Goal: Transaction & Acquisition: Purchase product/service

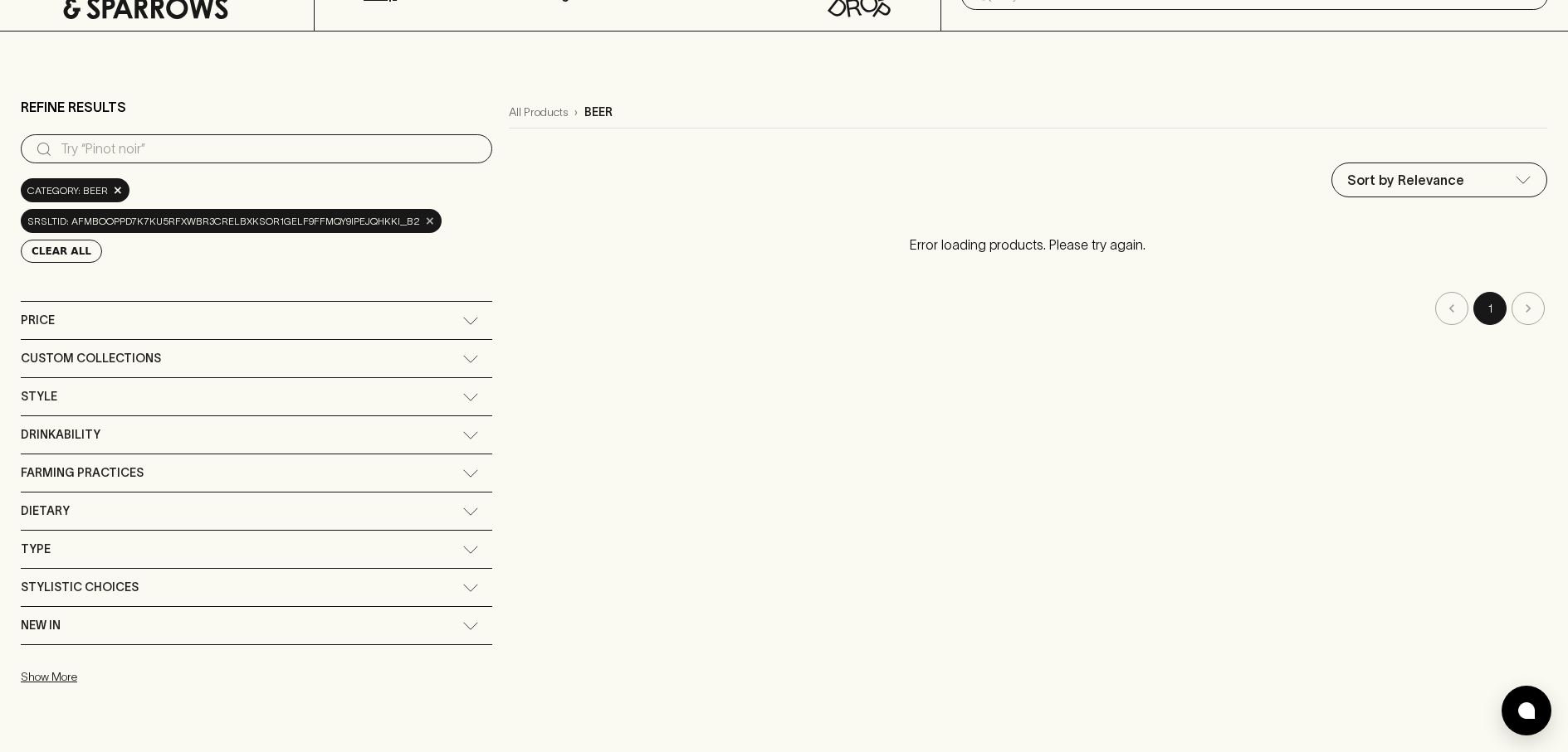
click at [425, 222] on span "×" at bounding box center [429, 220] width 10 height 17
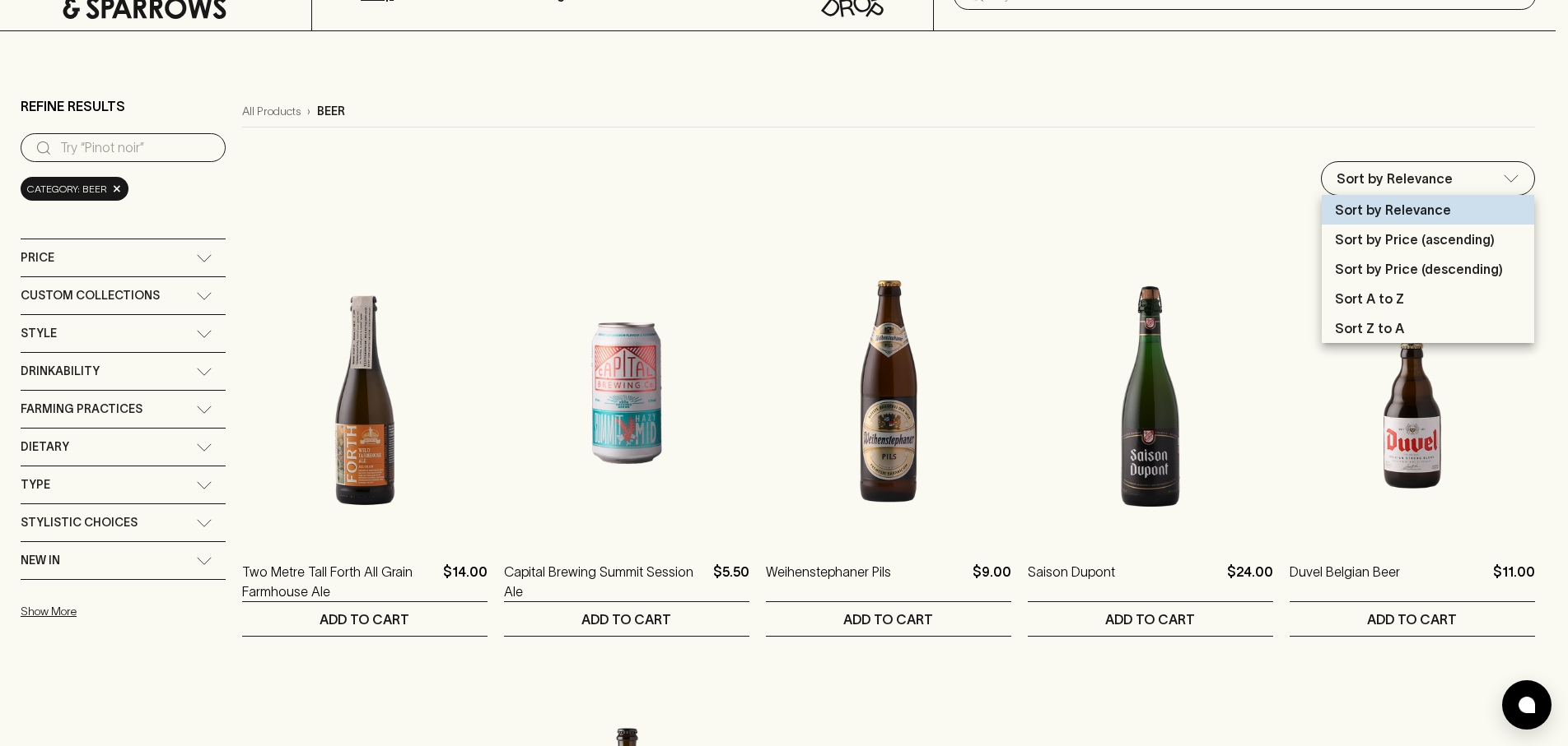
click at [1425, 234] on p "Sort by Price (ascending)" at bounding box center [1415, 240] width 160 height 20
type input "price:asc"
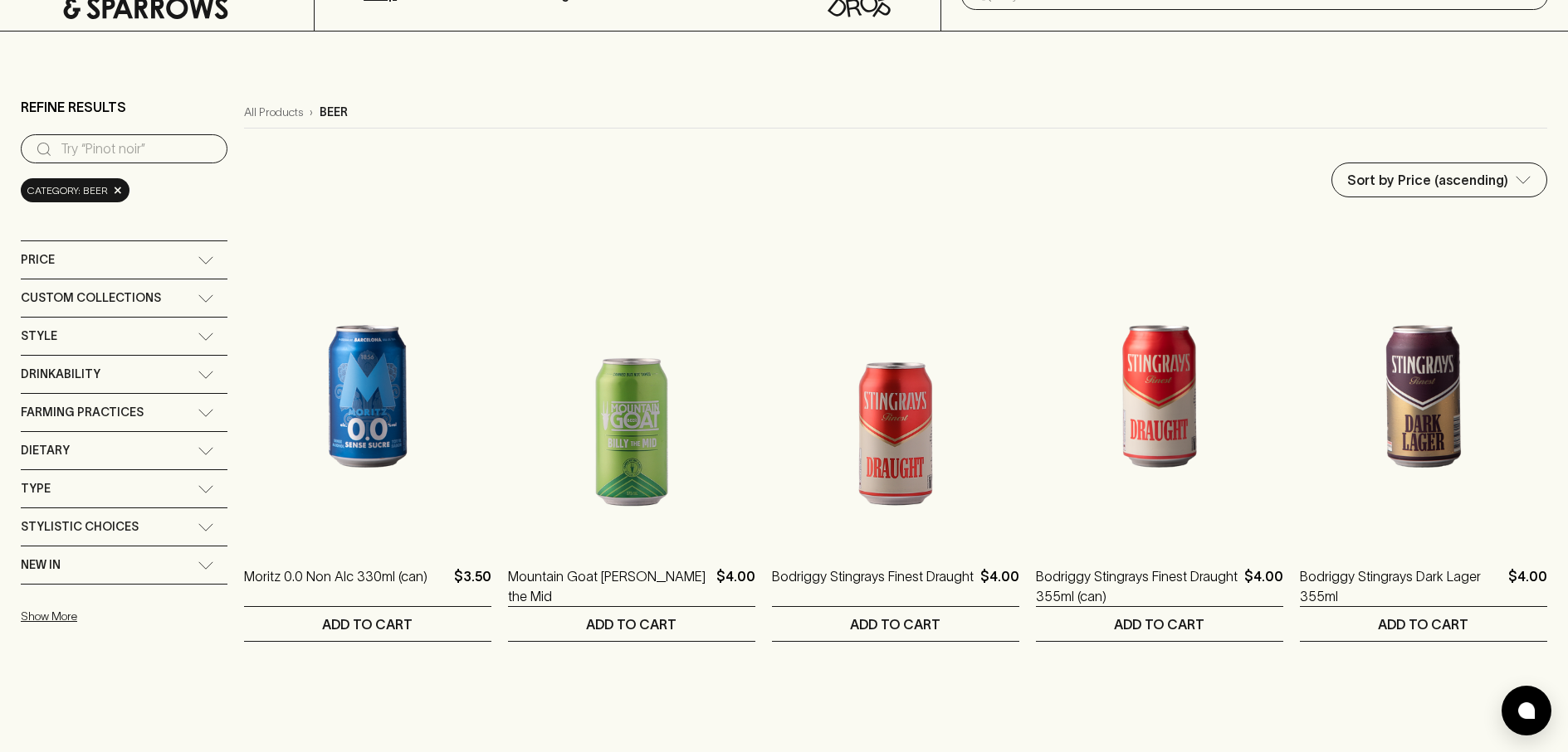
click at [198, 299] on icon at bounding box center [206, 298] width 16 height 8
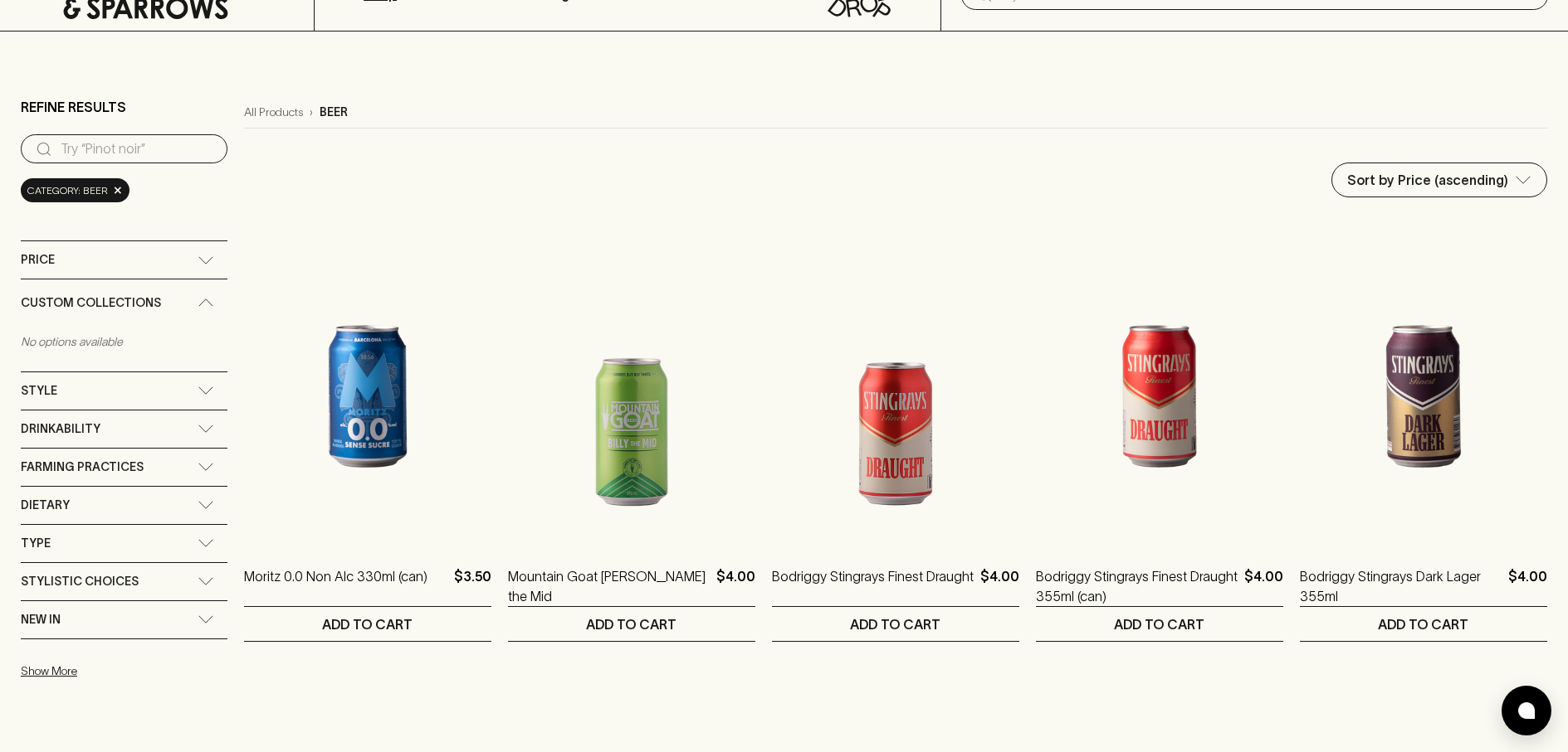
click at [204, 298] on div "Custom Collections" at bounding box center [124, 304] width 207 height 48
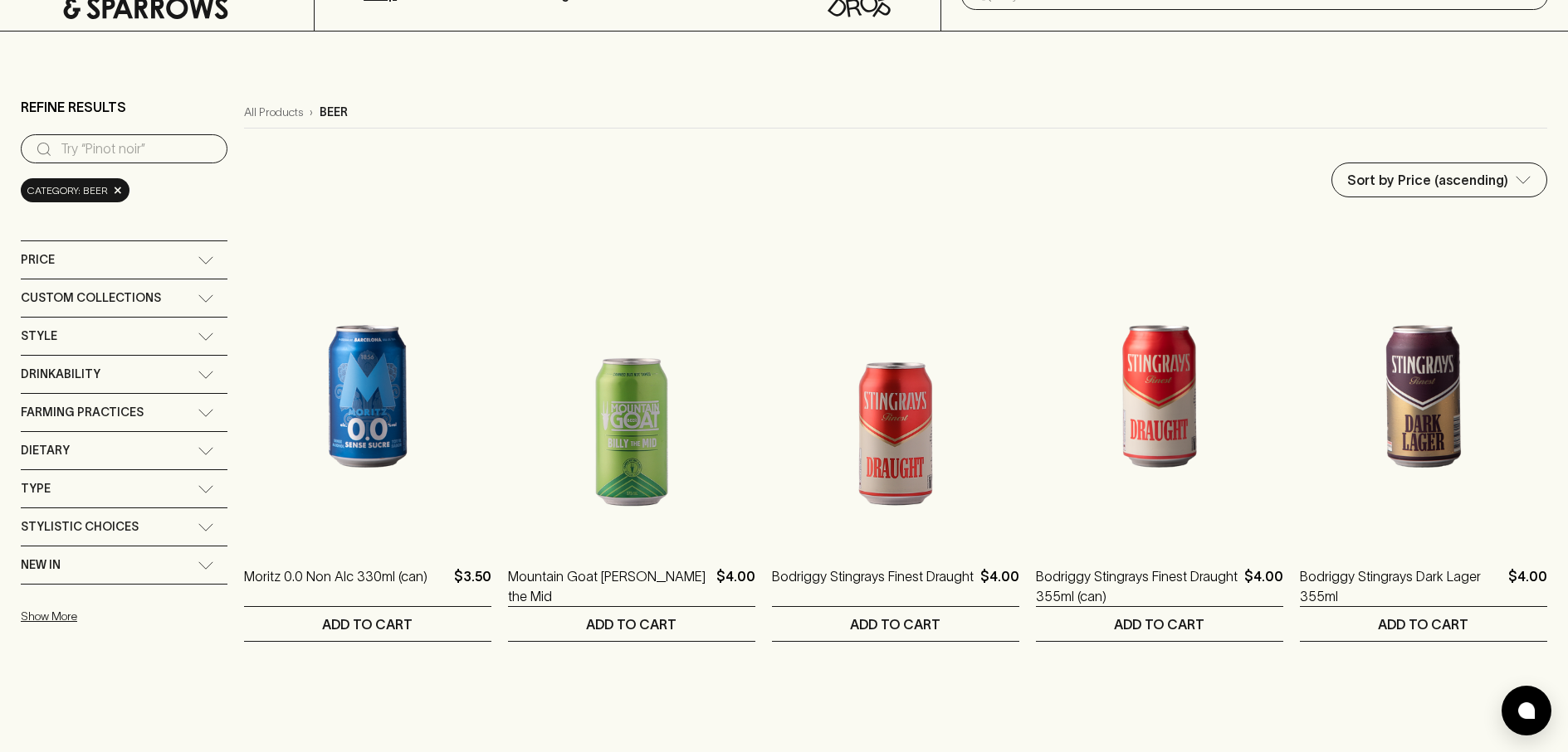
click at [196, 324] on div "Style" at bounding box center [124, 336] width 207 height 38
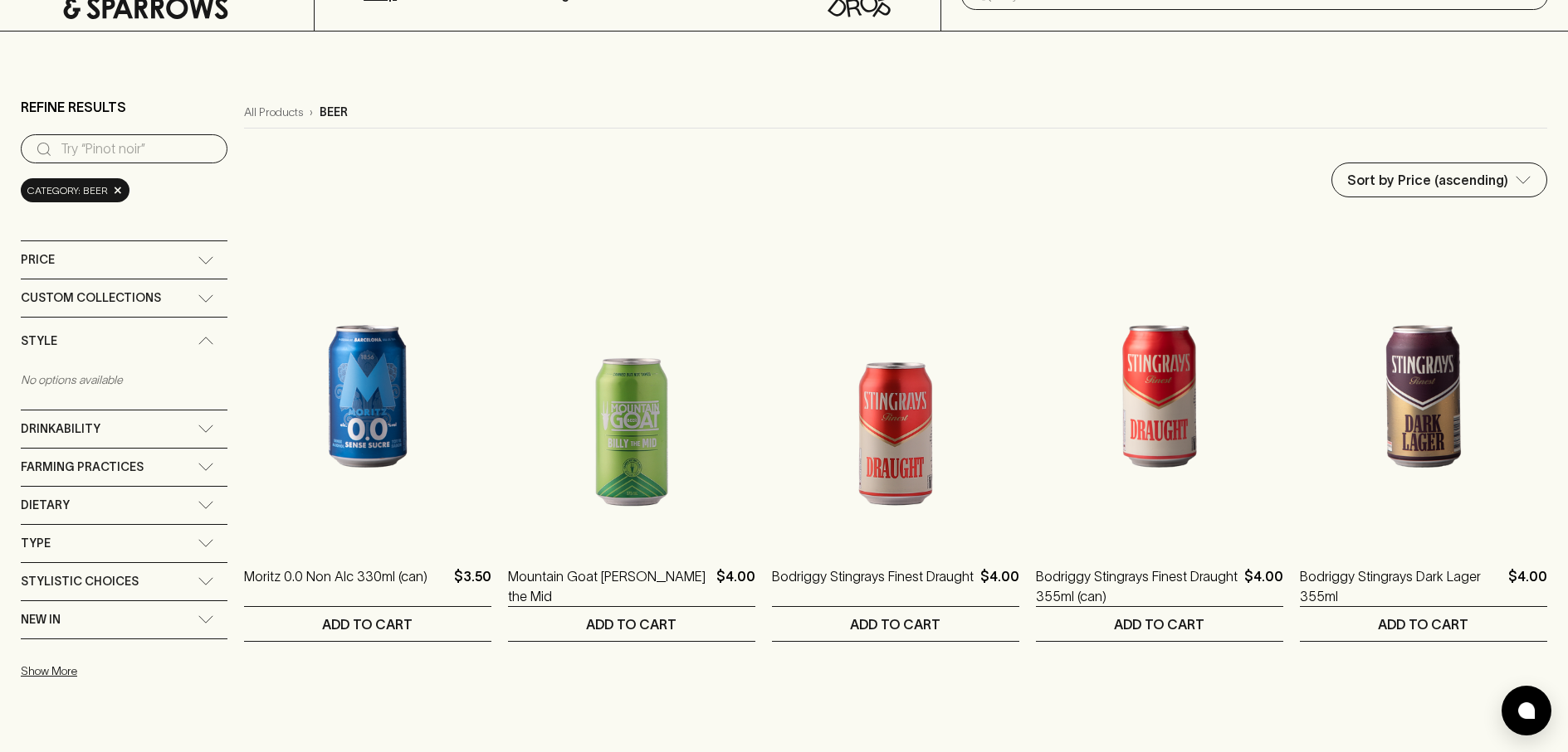
click at [195, 327] on div "Style" at bounding box center [124, 341] width 207 height 48
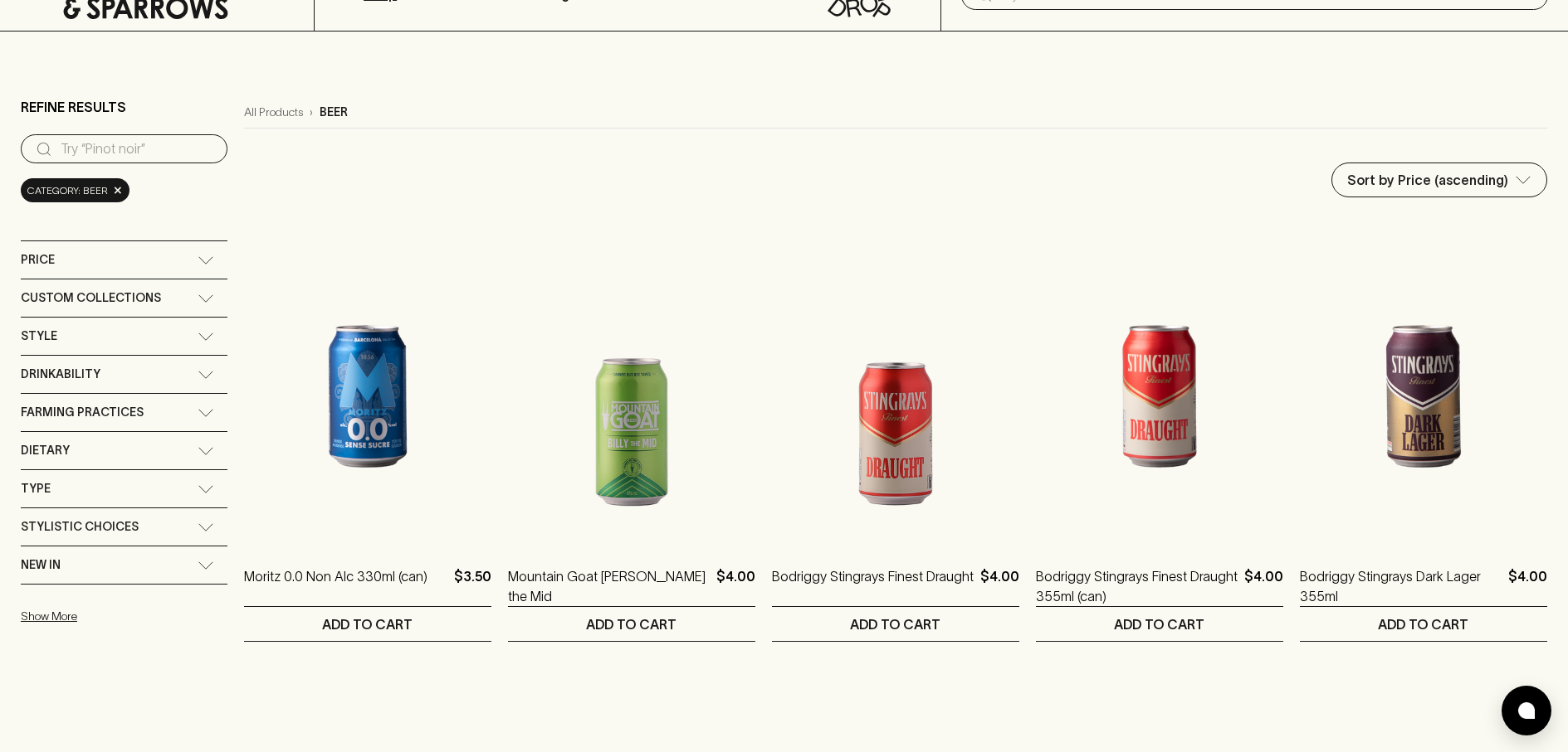
click at [200, 363] on div "Drinkability" at bounding box center [124, 374] width 207 height 38
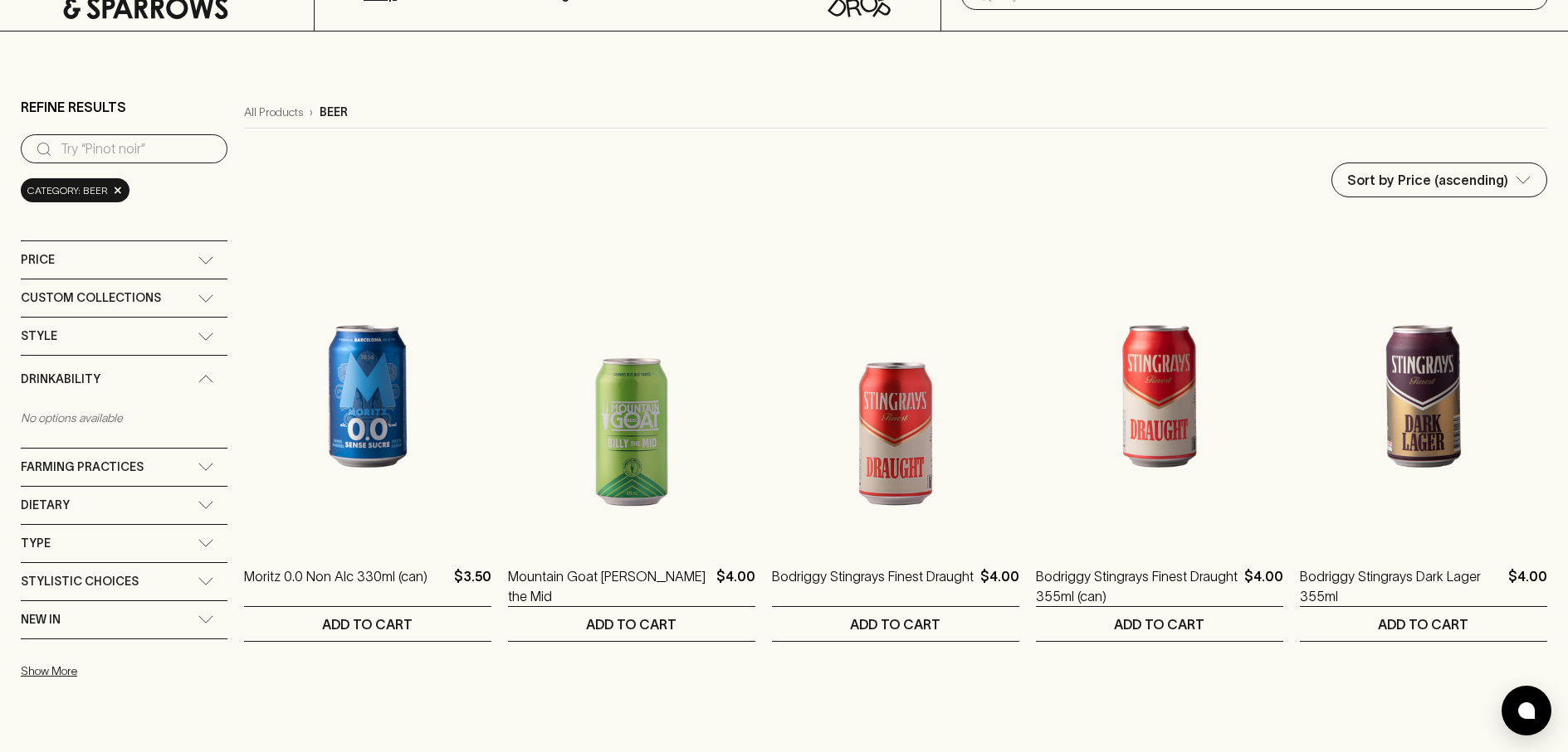
click at [202, 375] on icon at bounding box center [206, 379] width 16 height 8
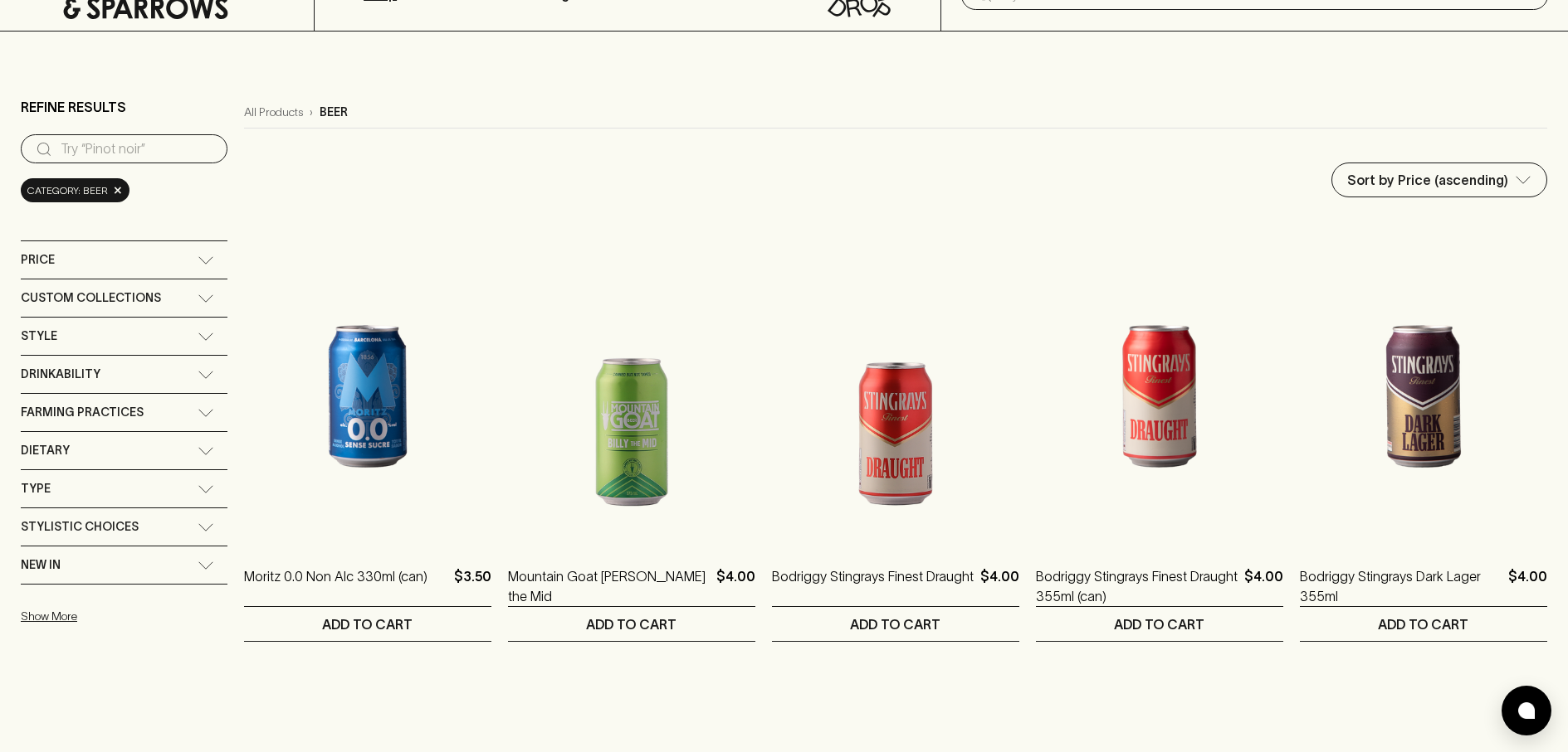
click at [206, 403] on div "Farming Practices" at bounding box center [124, 413] width 207 height 38
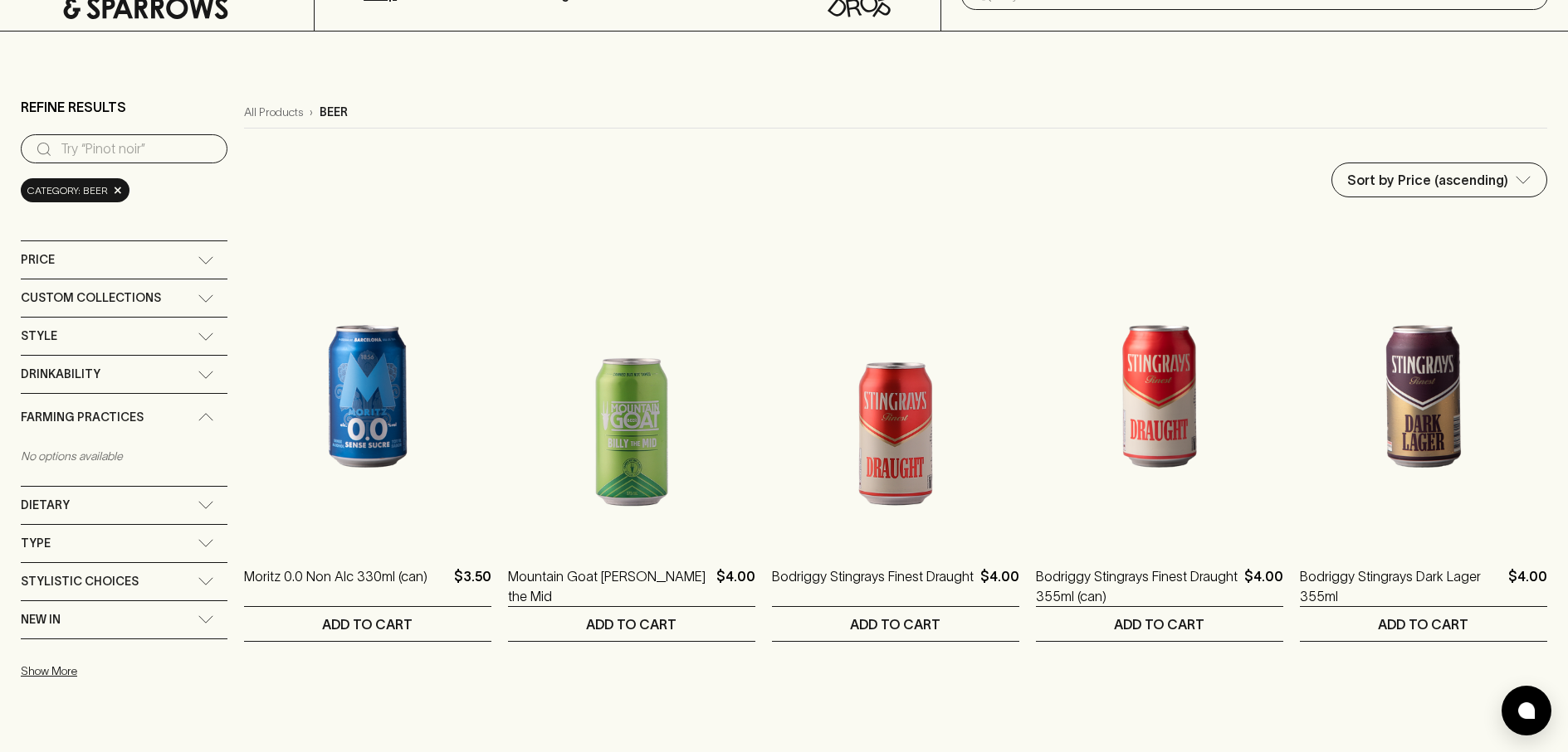
click at [206, 403] on div "Farming Practices" at bounding box center [124, 418] width 207 height 48
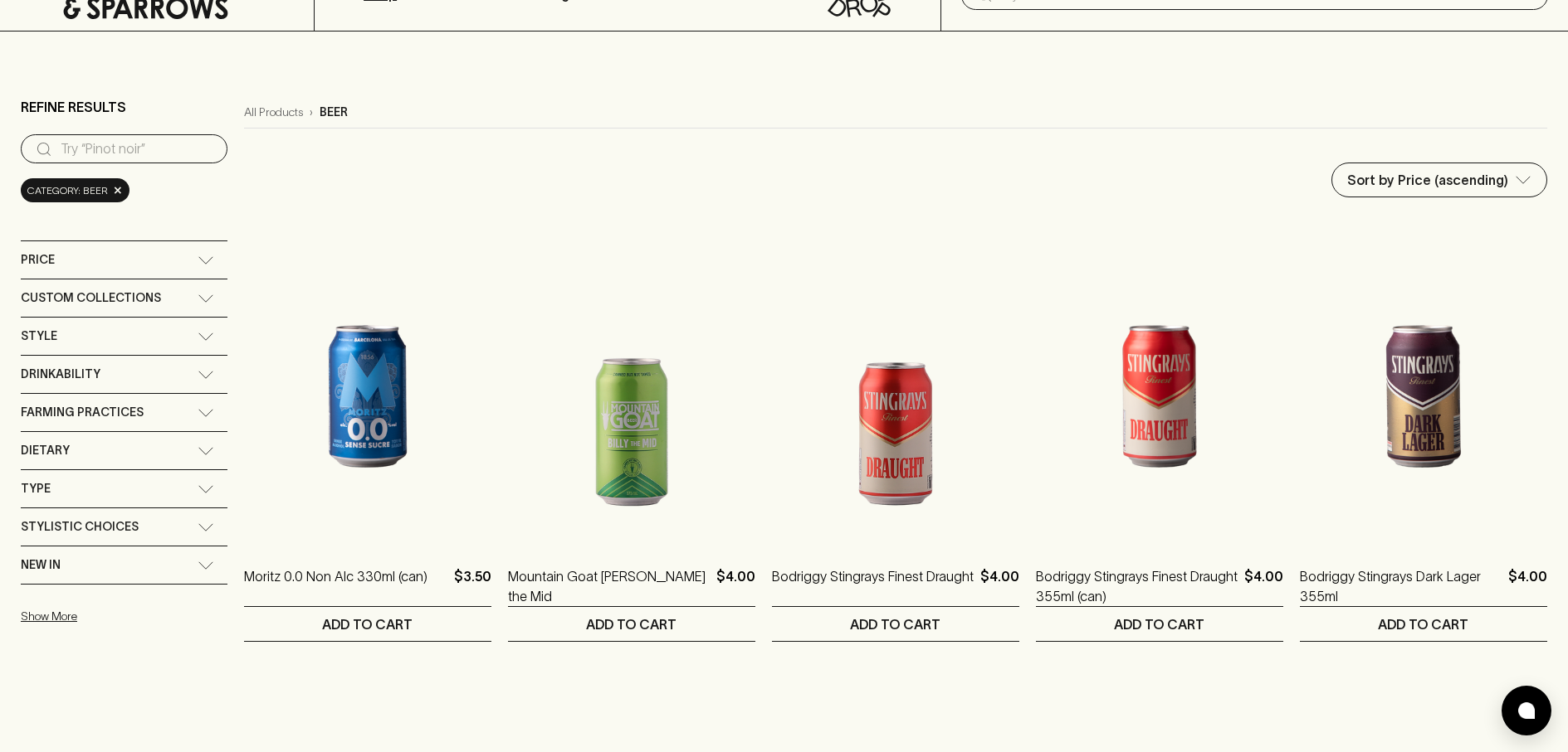
click at [181, 485] on div "Type" at bounding box center [109, 489] width 177 height 21
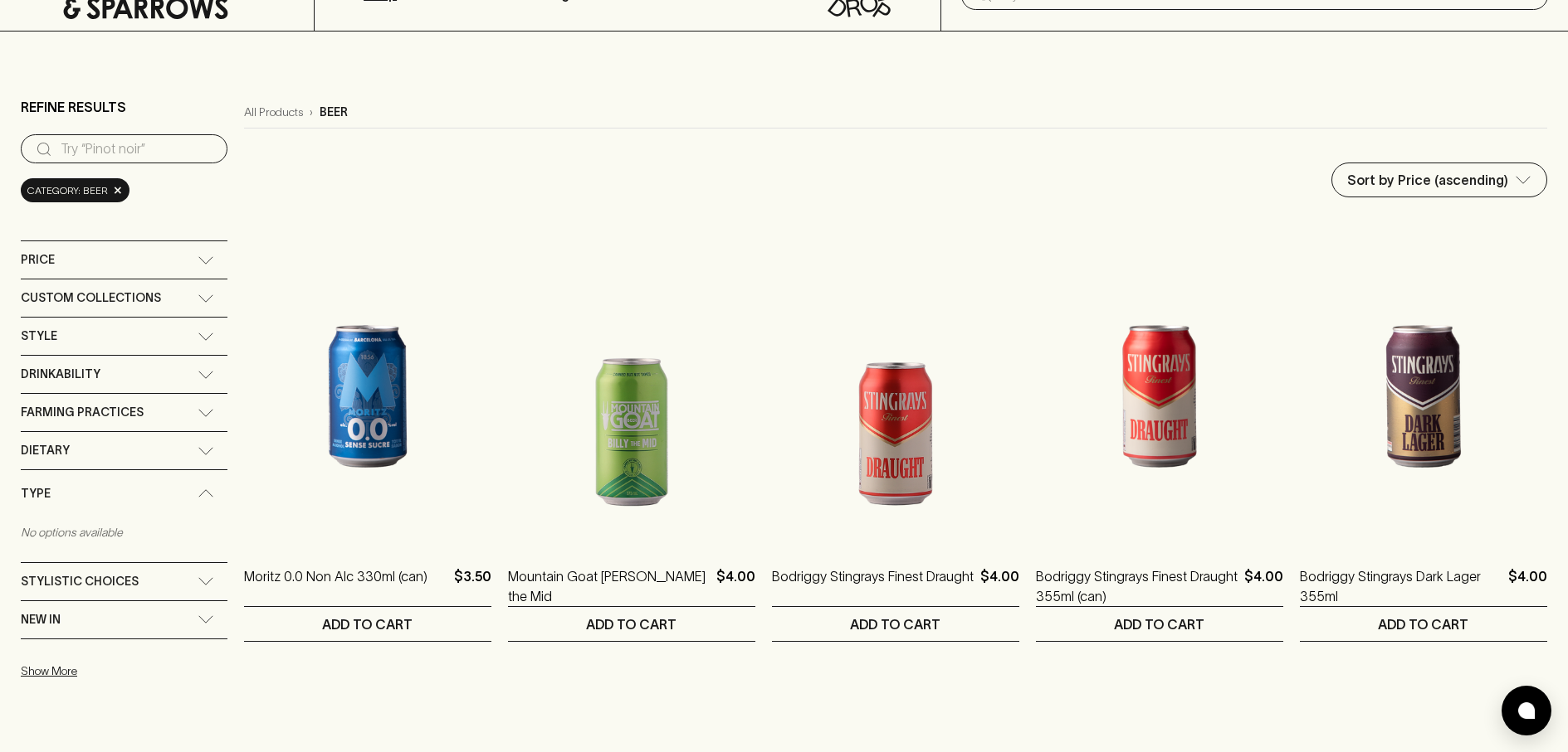
click at [182, 485] on div "Type" at bounding box center [109, 494] width 177 height 21
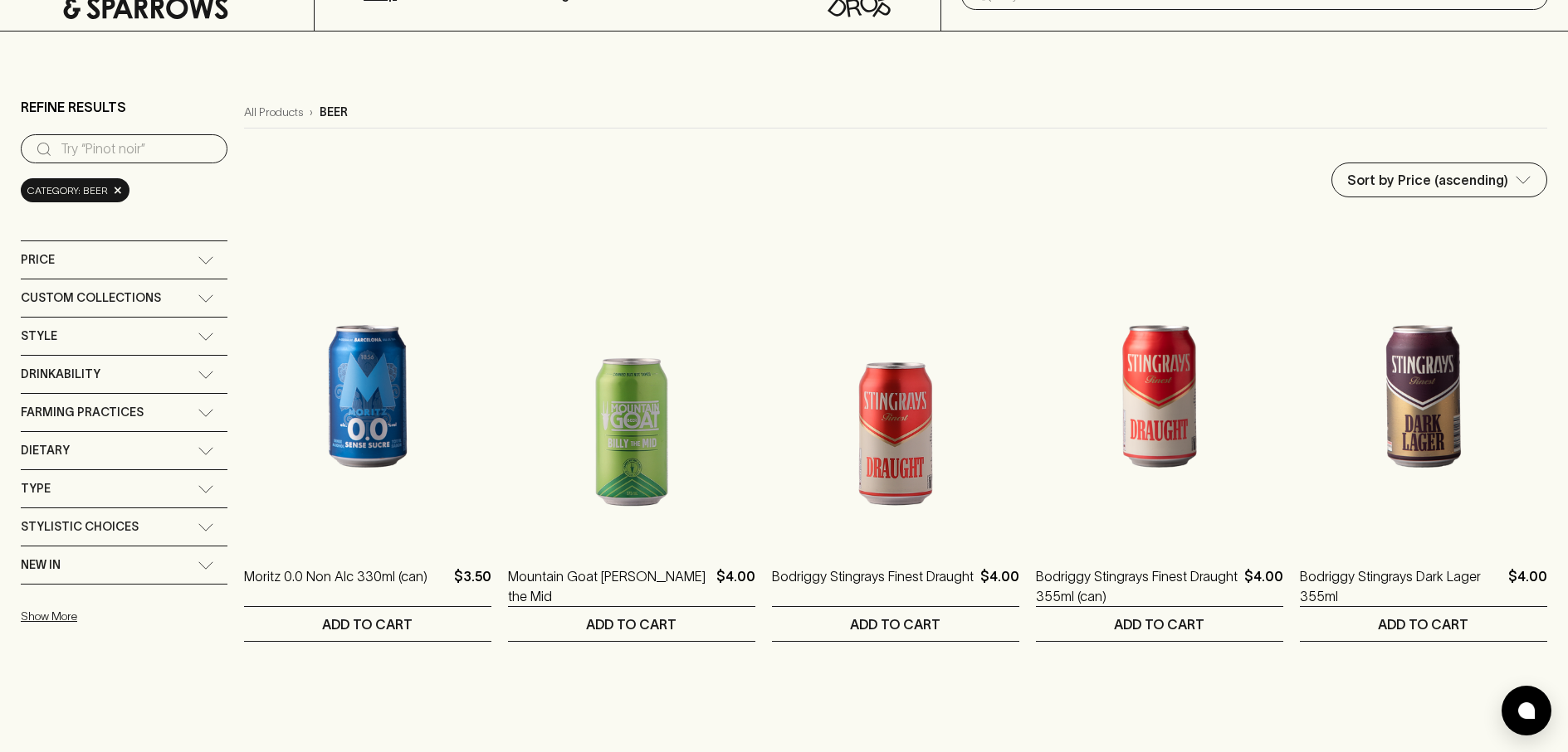
click at [182, 521] on div "Stylistic Choices" at bounding box center [109, 527] width 177 height 21
click at [182, 521] on div "Stylistic Choices" at bounding box center [109, 532] width 177 height 21
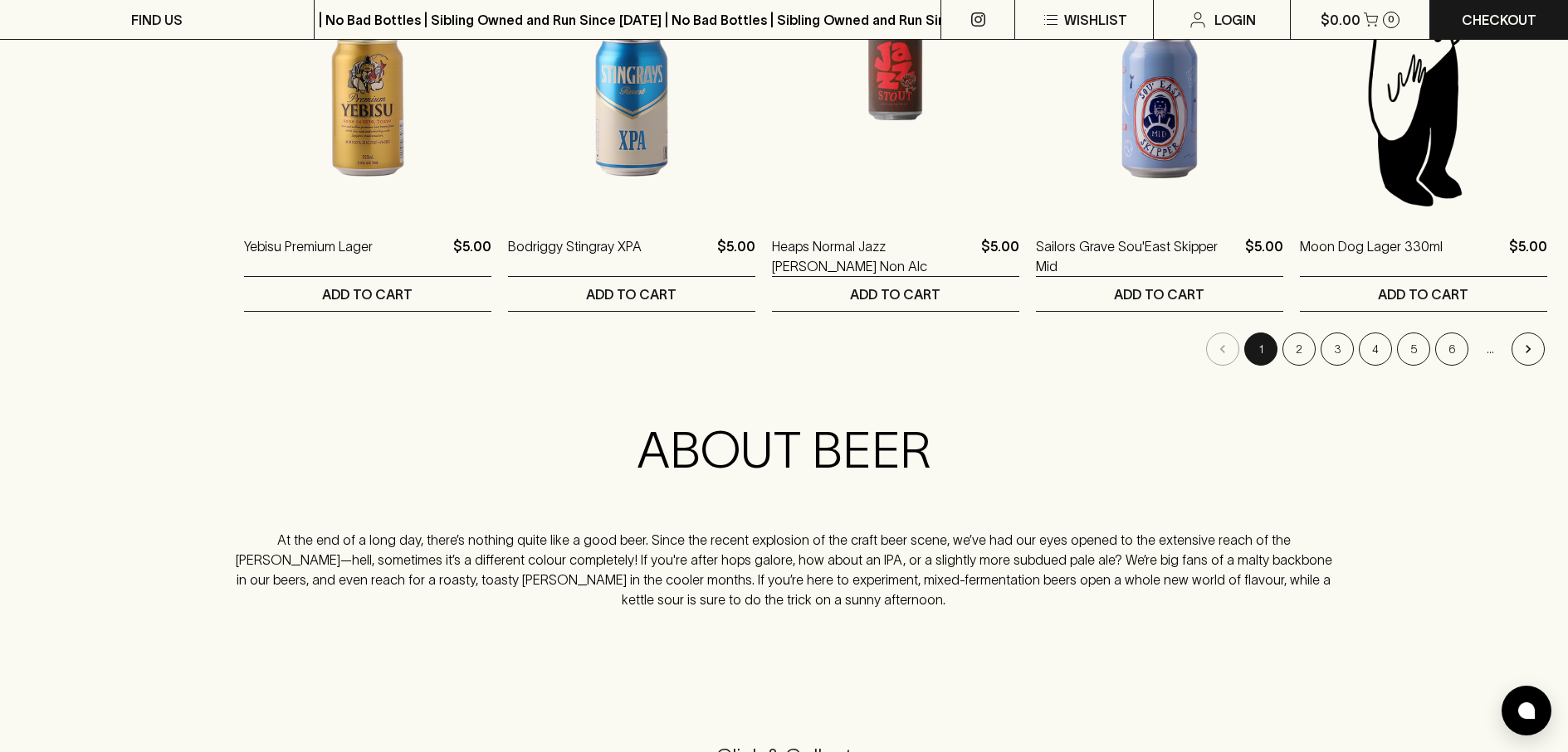
scroll to position [1742, 0]
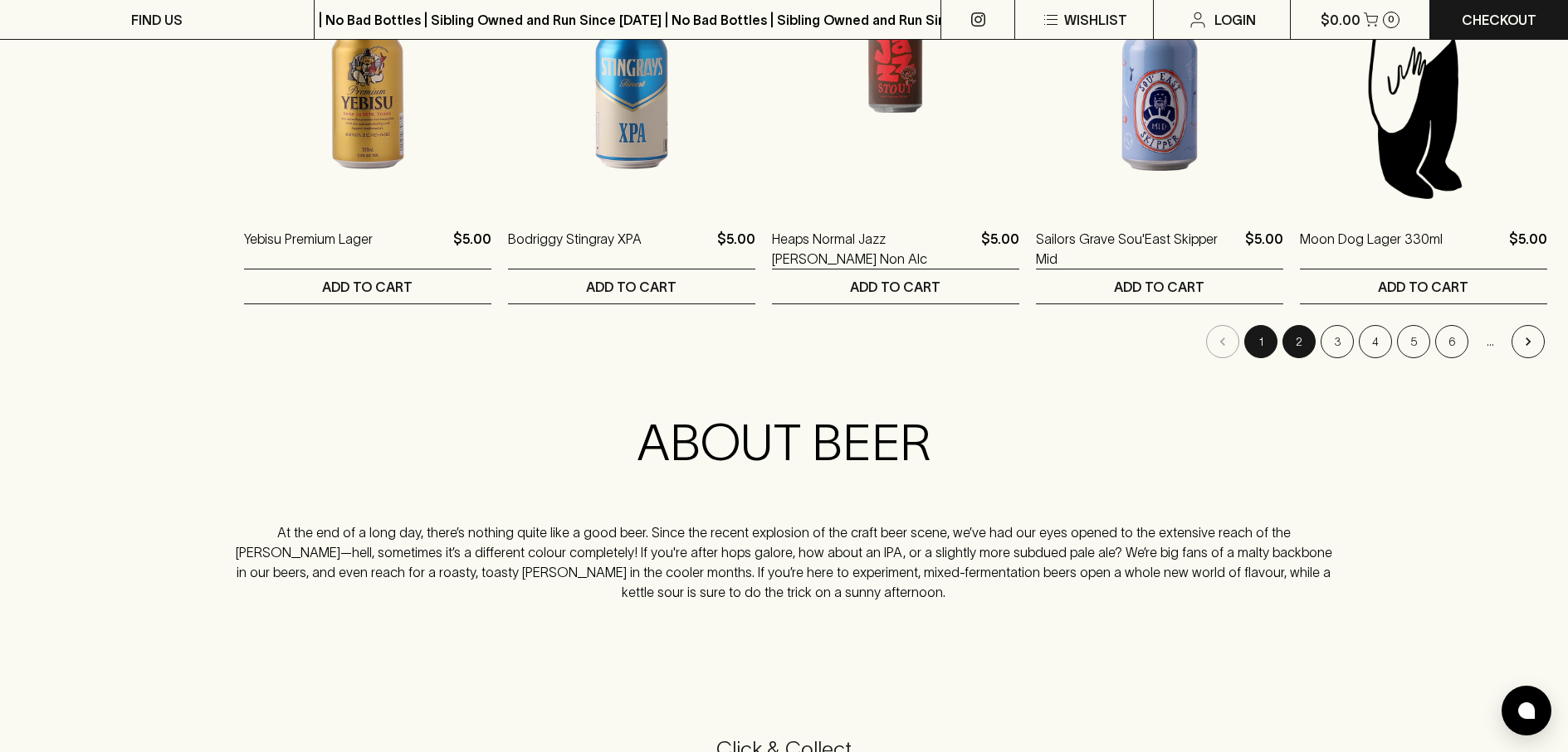
click at [1305, 347] on button "2" at bounding box center [1299, 341] width 33 height 33
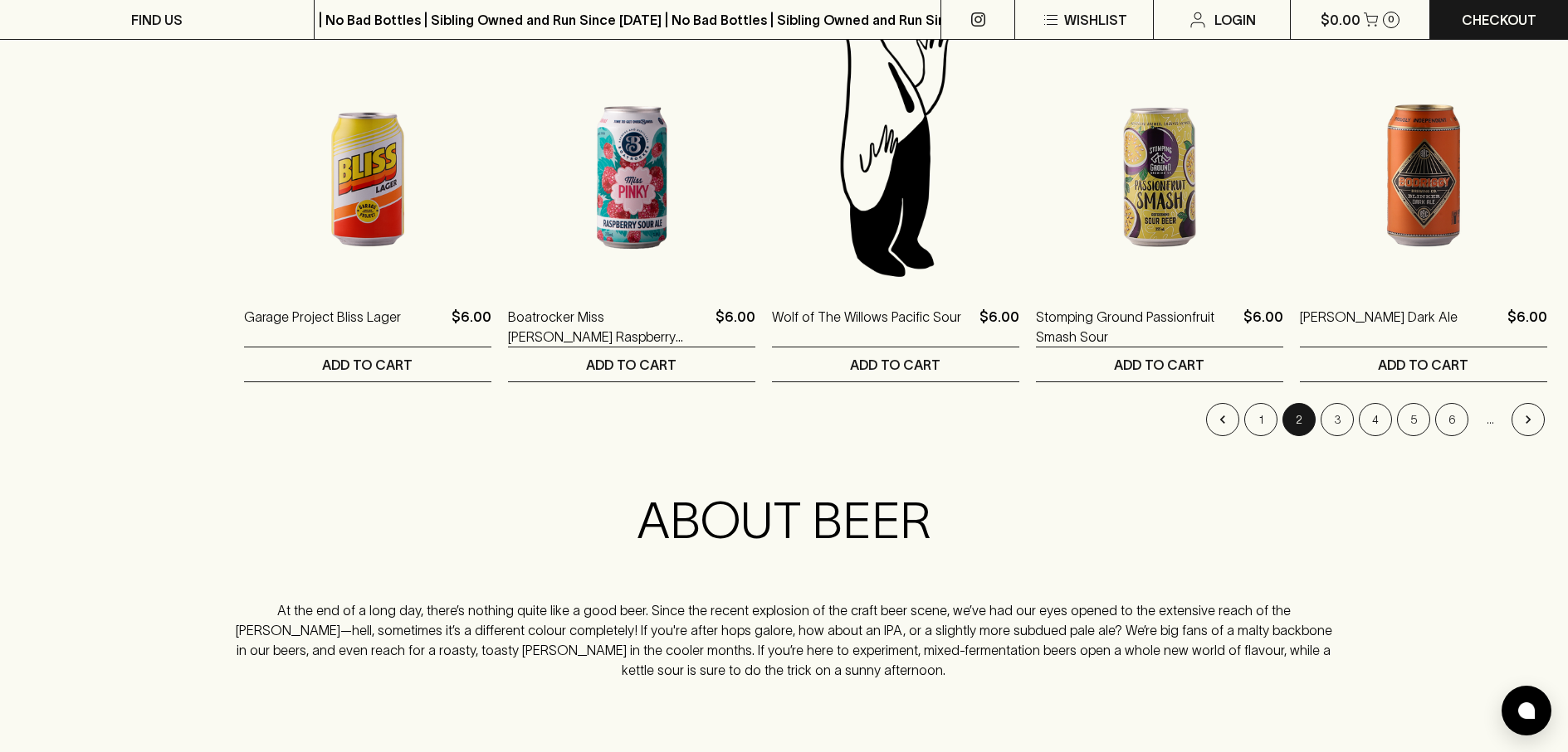
scroll to position [1742, 0]
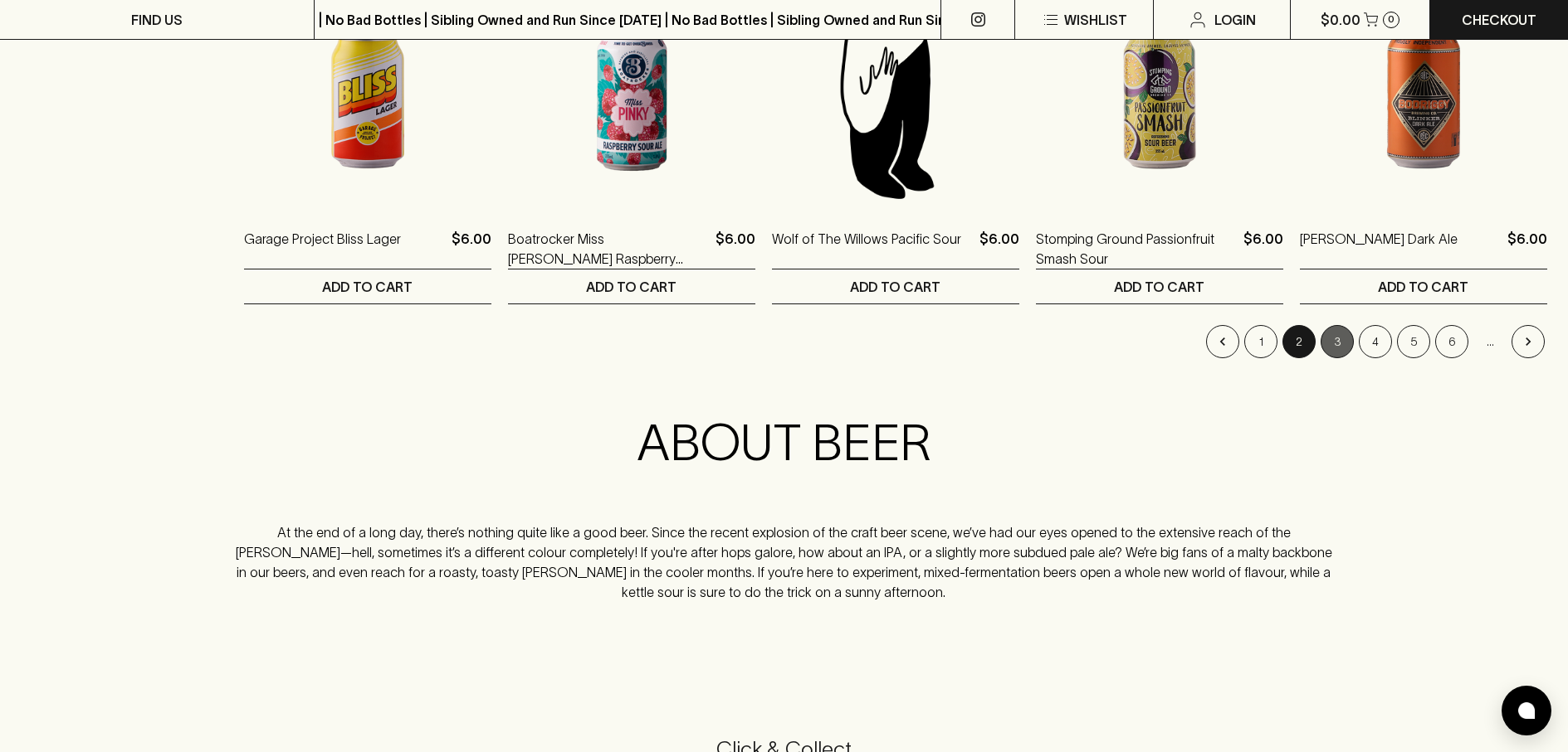
click at [1343, 352] on button "3" at bounding box center [1337, 341] width 33 height 33
